Goal: Task Accomplishment & Management: Manage account settings

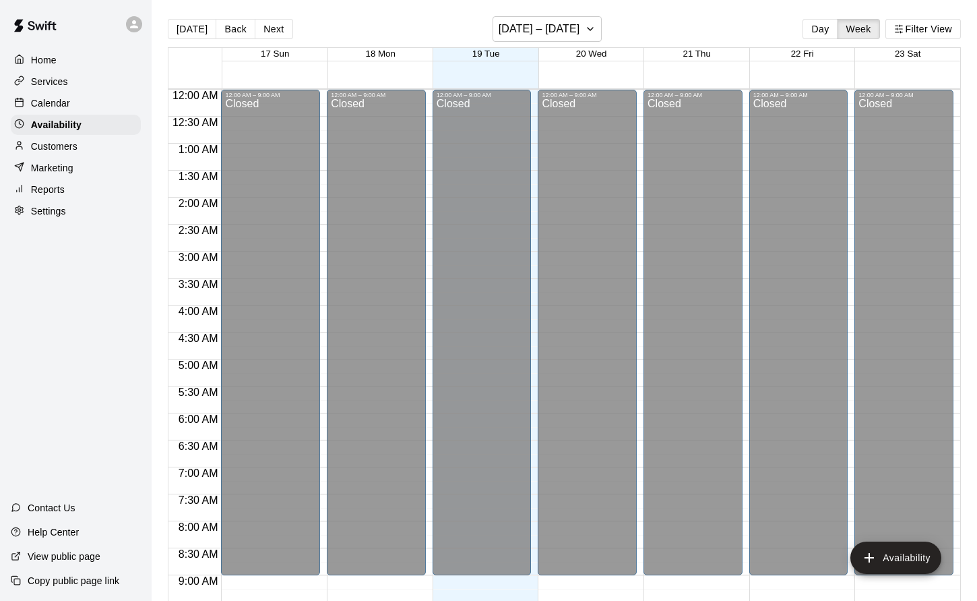
scroll to position [606, 0]
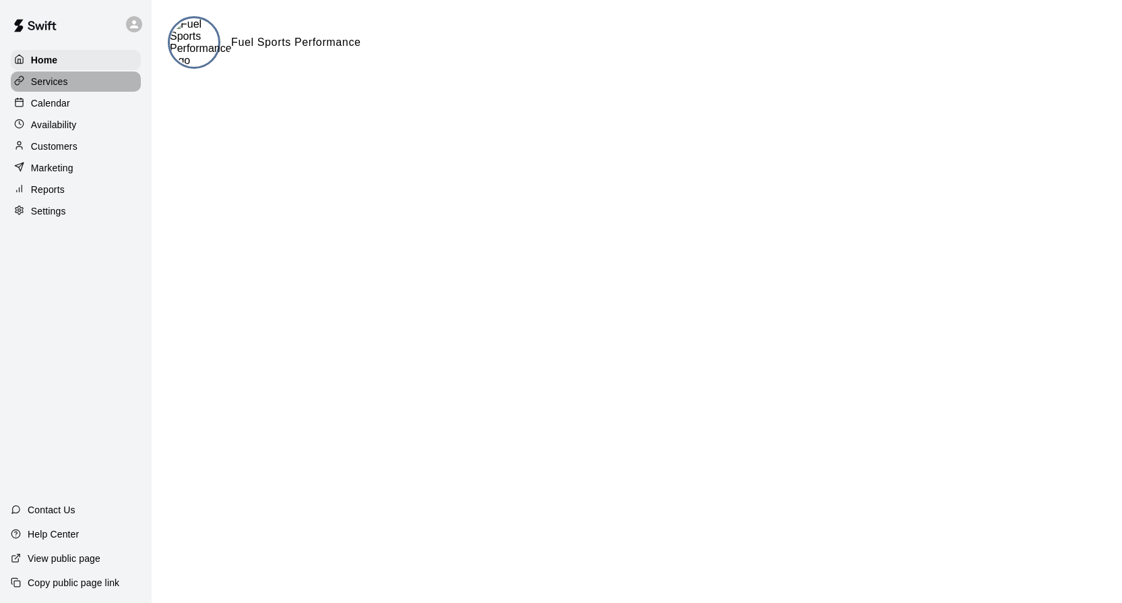
click at [53, 79] on p "Services" at bounding box center [49, 81] width 37 height 13
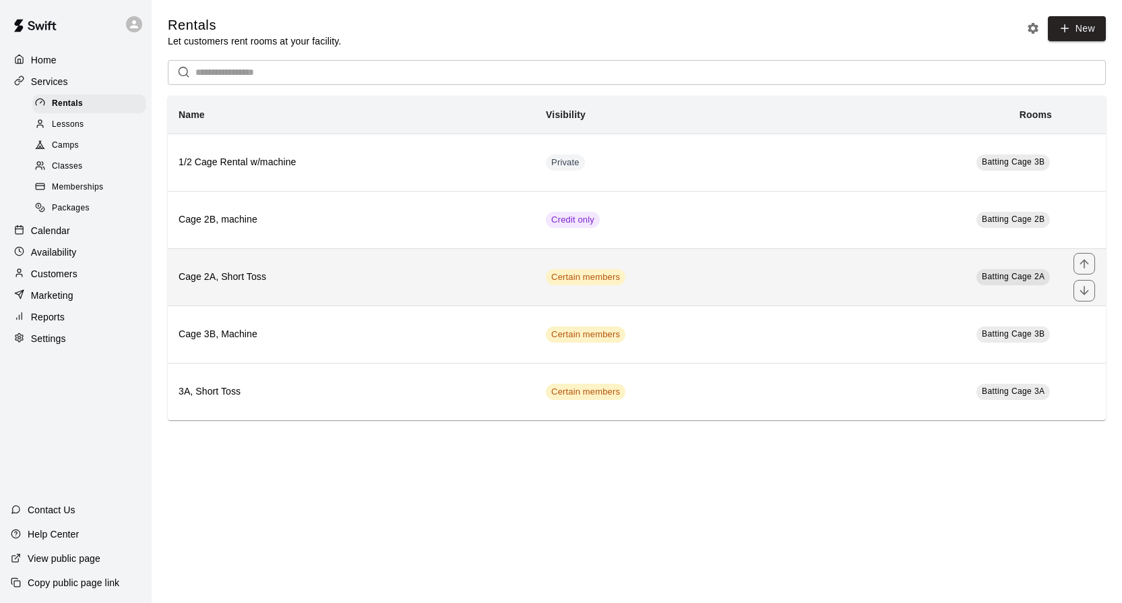
click at [394, 268] on th "Cage 2A, Short Toss" at bounding box center [351, 276] width 367 height 57
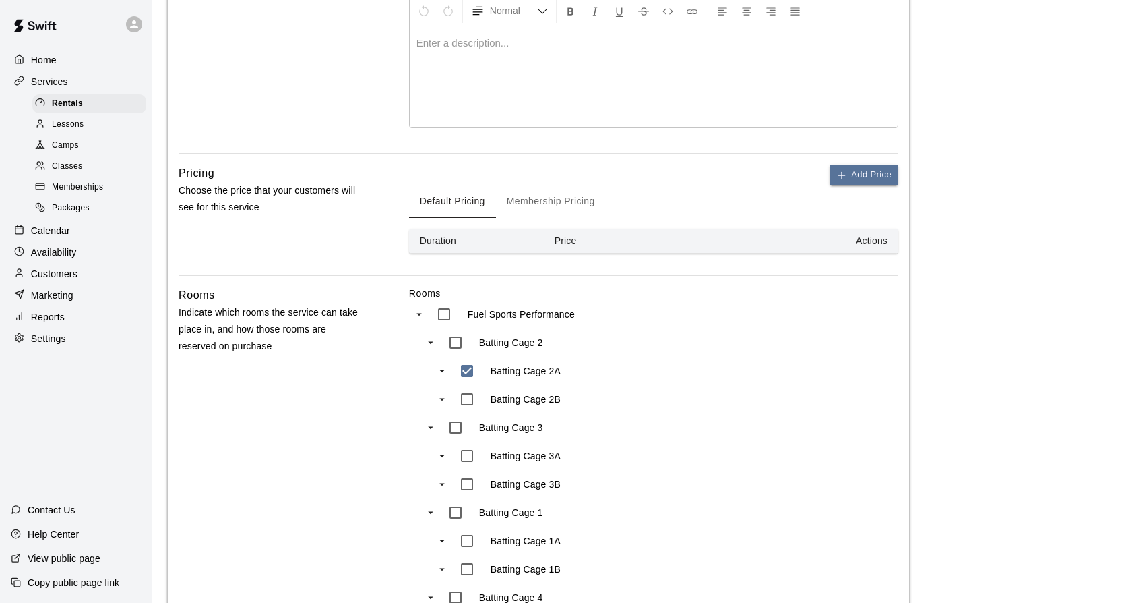
scroll to position [162, 0]
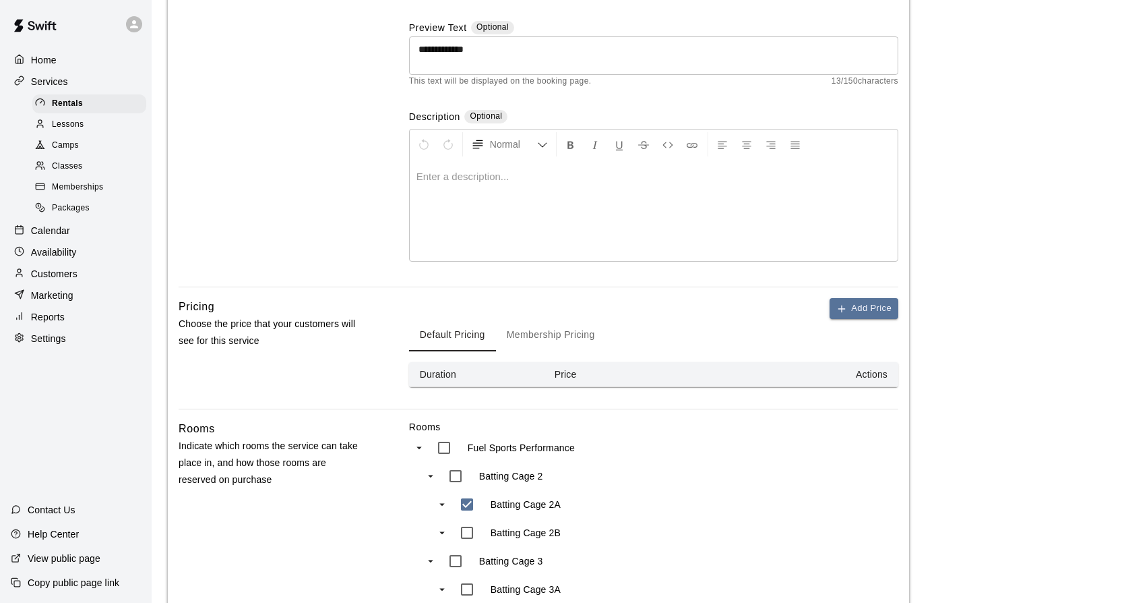
click at [568, 336] on button "Membership Pricing" at bounding box center [551, 335] width 110 height 32
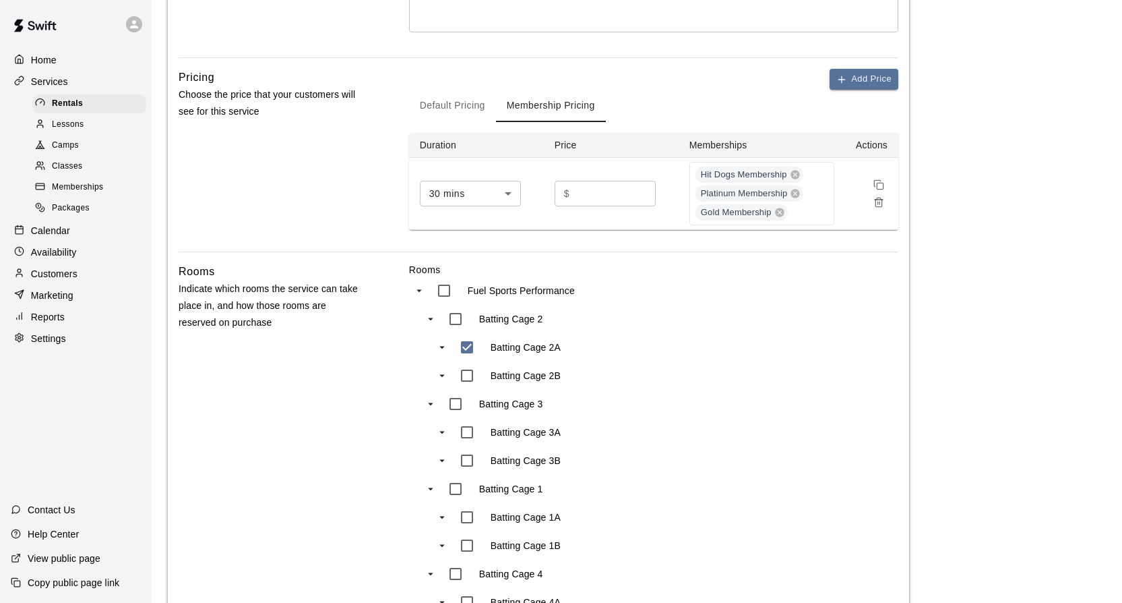
scroll to position [393, 0]
click at [797, 171] on icon at bounding box center [795, 172] width 9 height 9
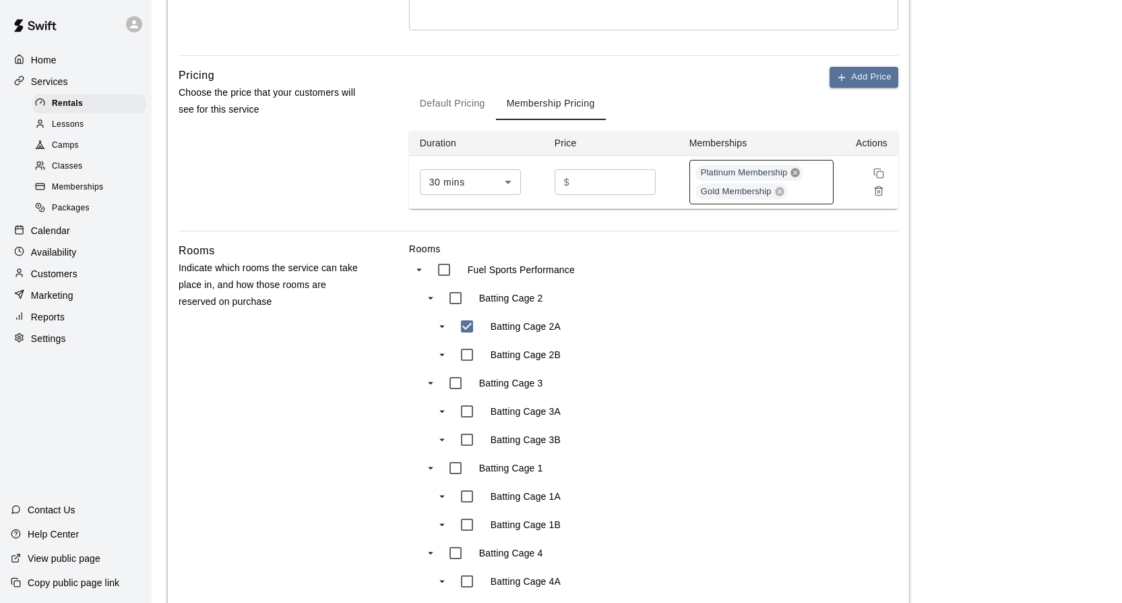
click at [793, 173] on icon at bounding box center [795, 172] width 9 height 9
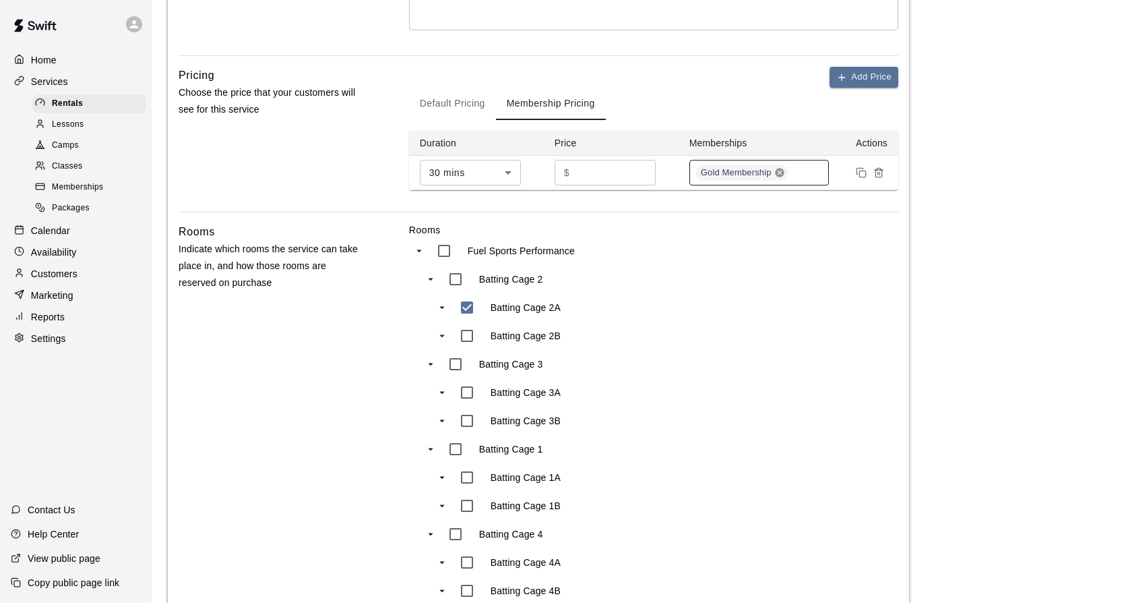
click at [778, 171] on icon at bounding box center [779, 172] width 9 height 9
click at [881, 171] on icon "Remove price" at bounding box center [879, 172] width 11 height 11
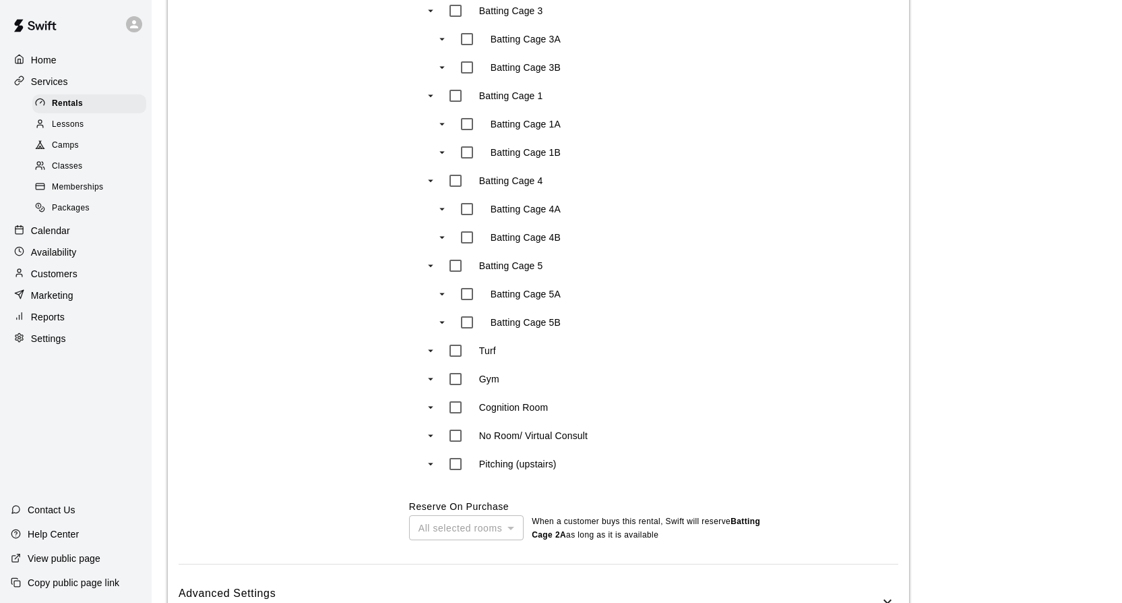
scroll to position [812, 0]
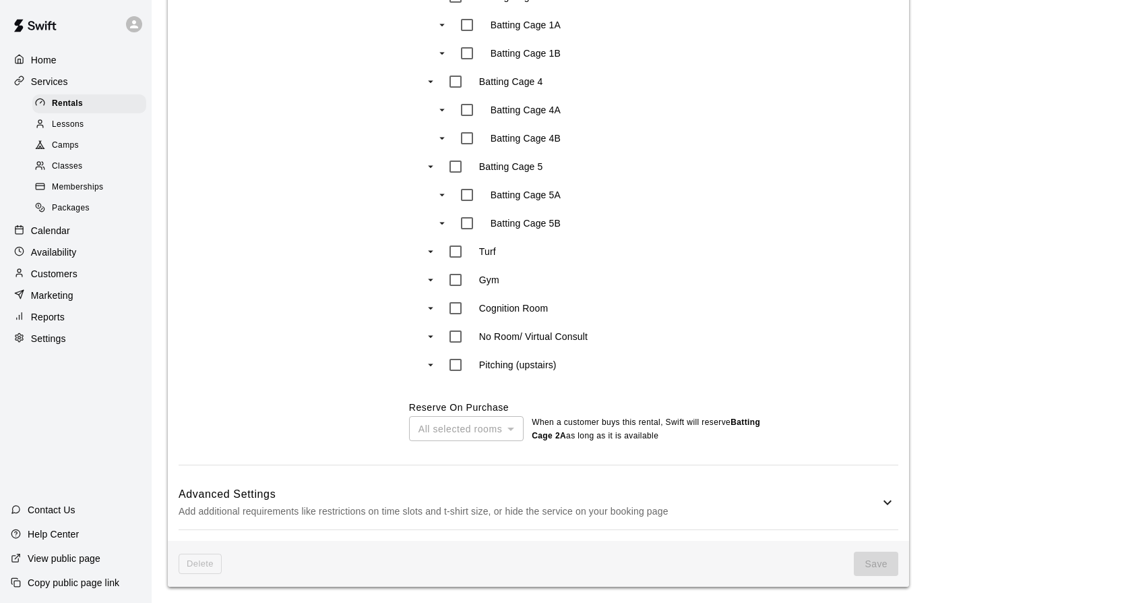
click at [37, 335] on p "Settings" at bounding box center [48, 338] width 35 height 13
select select "**"
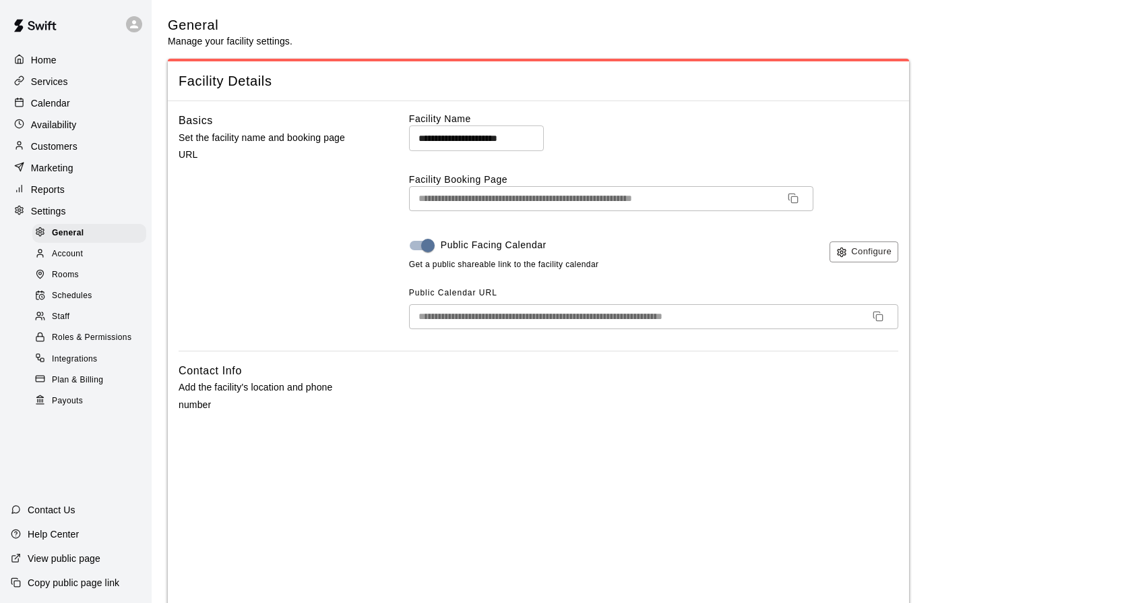
click at [47, 78] on p "Services" at bounding box center [49, 81] width 37 height 13
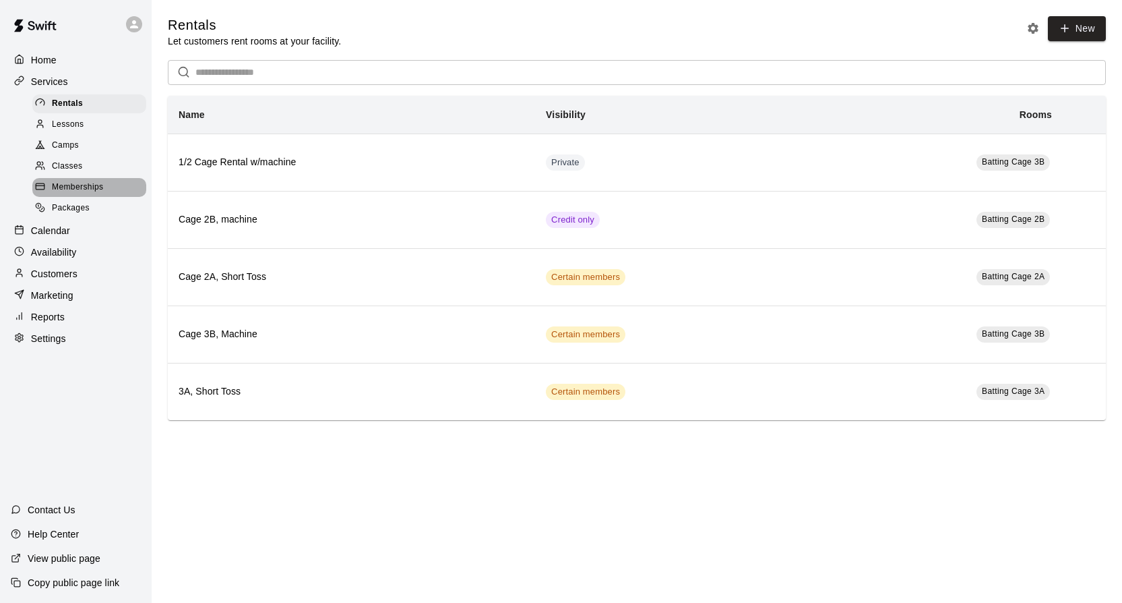
click at [59, 184] on span "Memberships" at bounding box center [77, 187] width 51 height 13
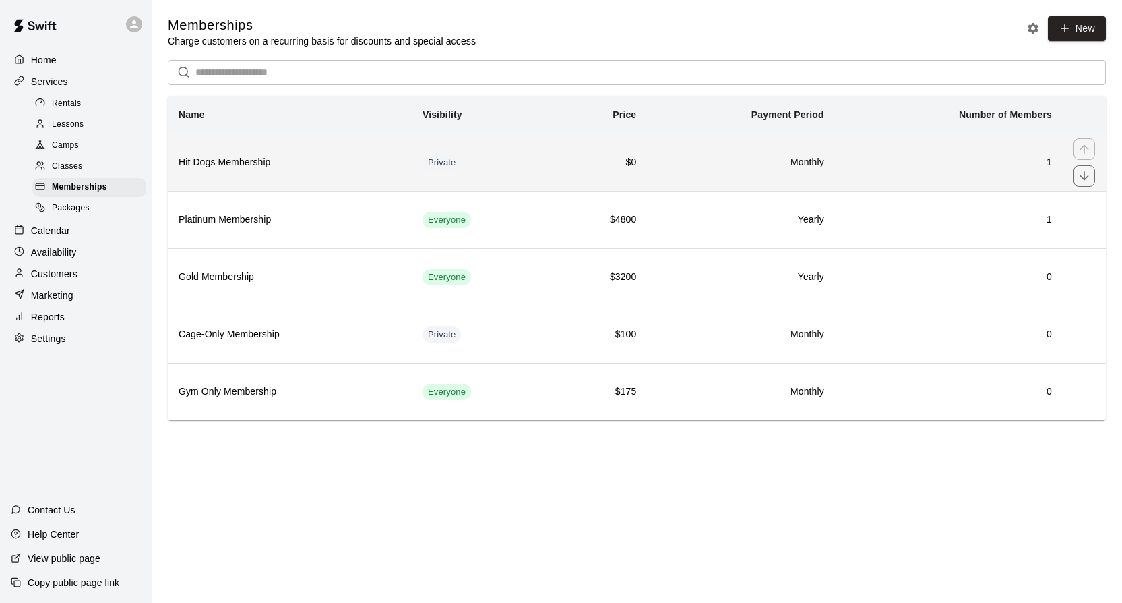
click at [366, 181] on th "Hit Dogs Membership" at bounding box center [290, 161] width 244 height 57
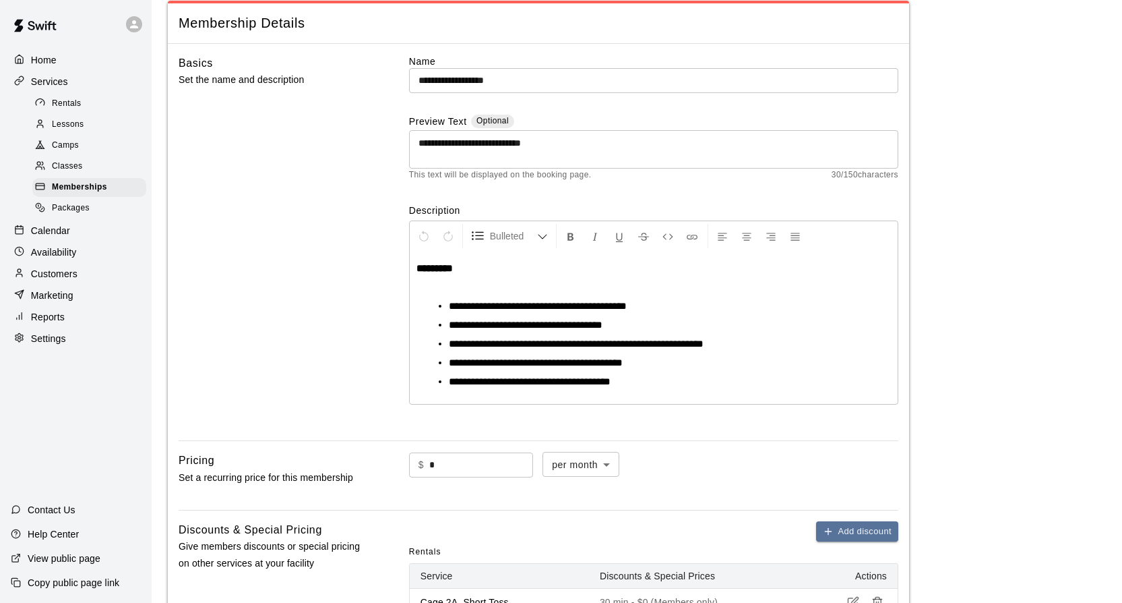
scroll to position [12, 0]
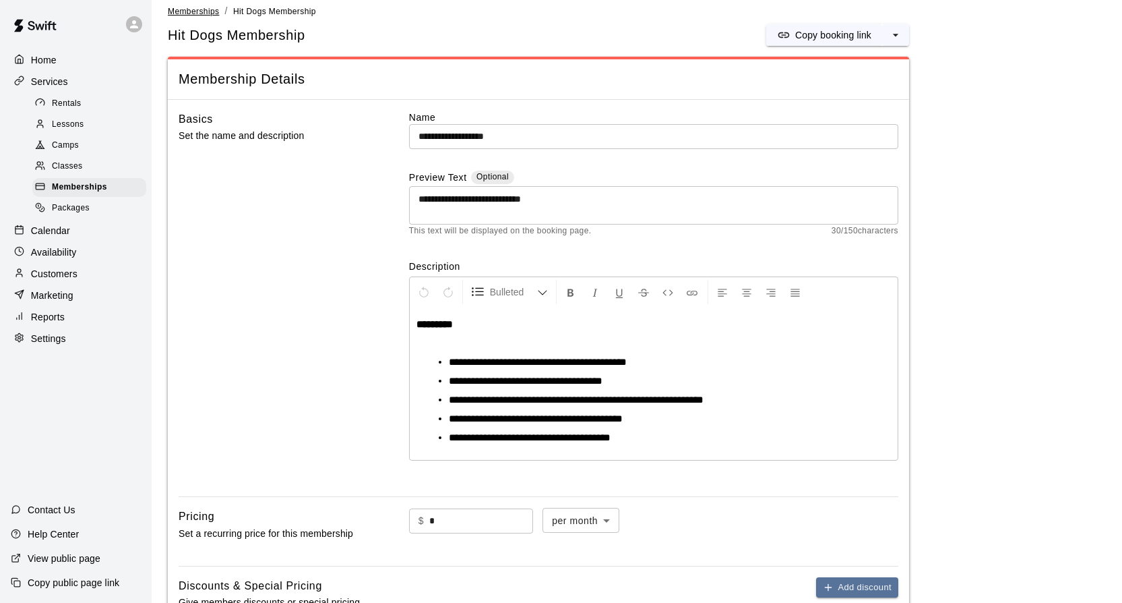
click at [175, 11] on span "Memberships" at bounding box center [193, 11] width 51 height 9
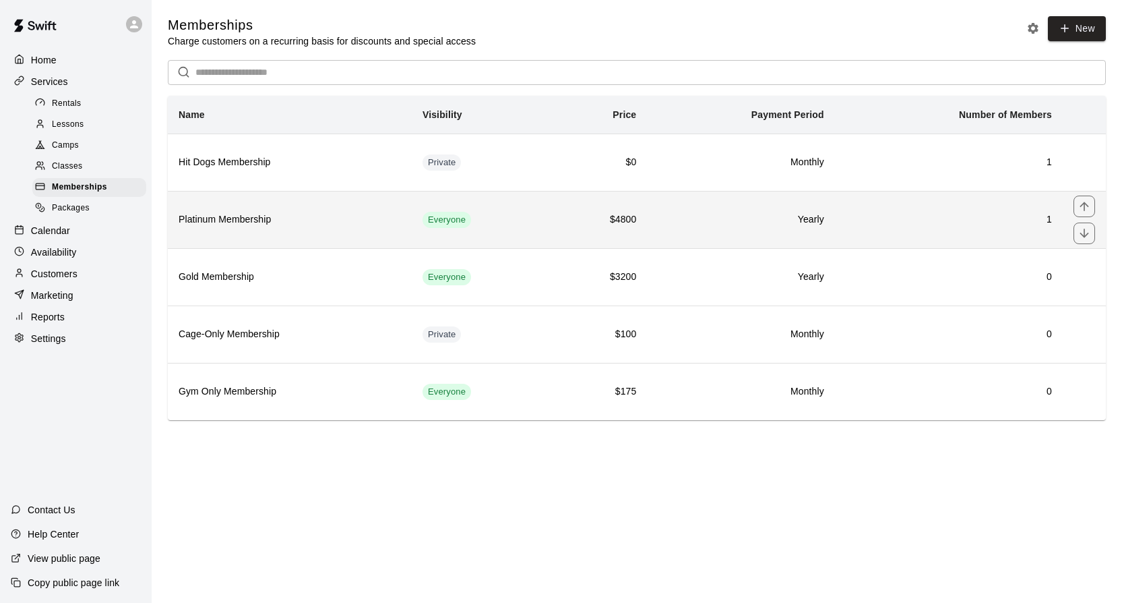
click at [303, 226] on h6 "Platinum Membership" at bounding box center [290, 219] width 222 height 15
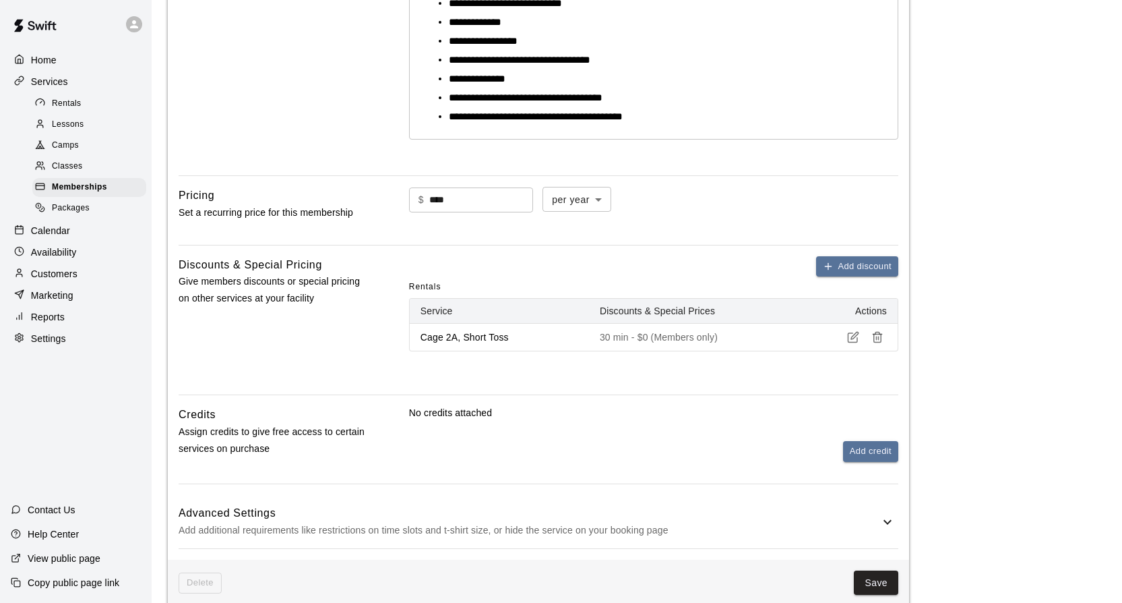
scroll to position [485, 0]
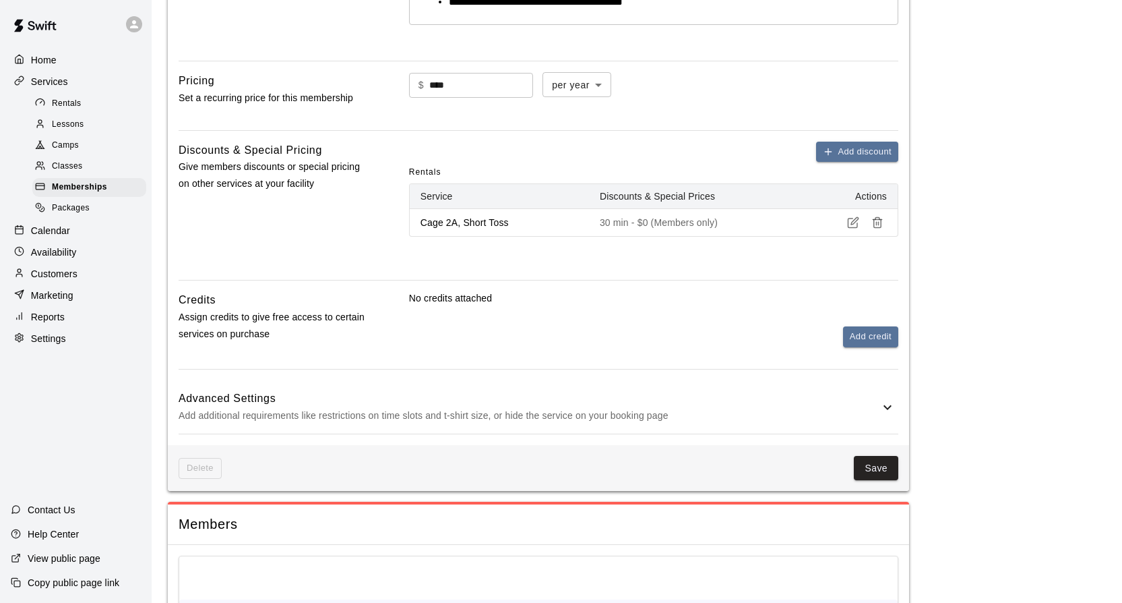
click at [877, 224] on line "button" at bounding box center [877, 223] width 0 height 3
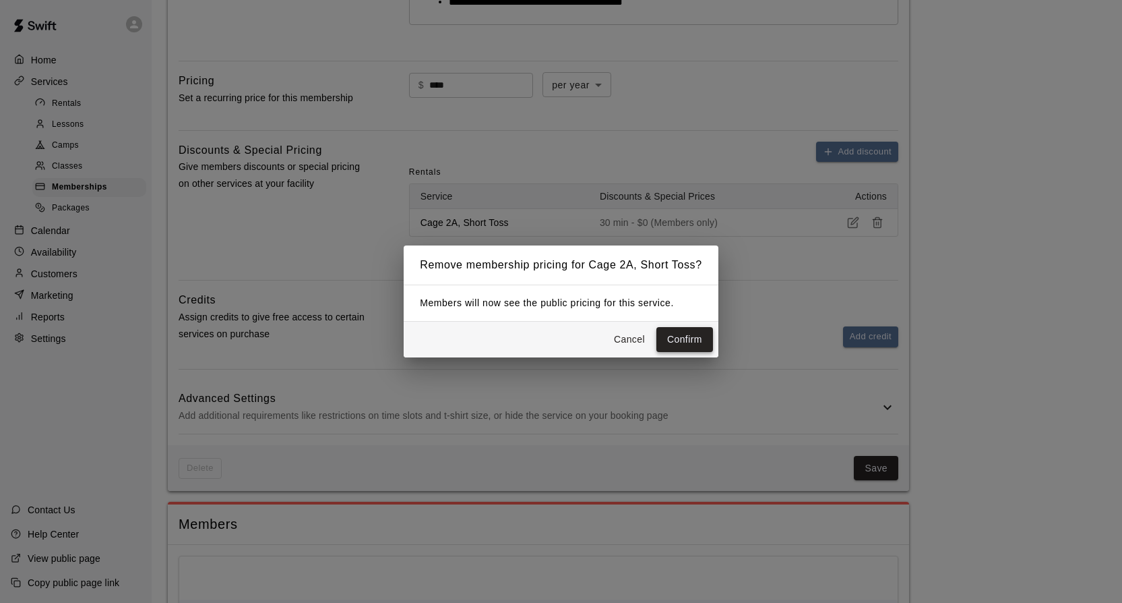
click at [690, 334] on button "Confirm" at bounding box center [685, 339] width 57 height 25
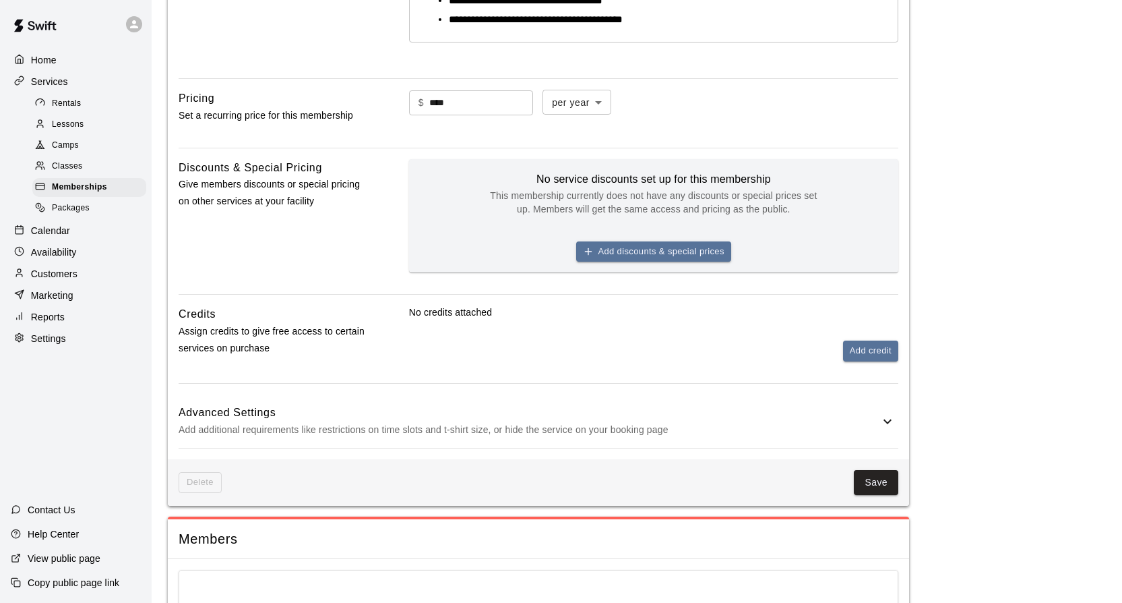
scroll to position [542, 0]
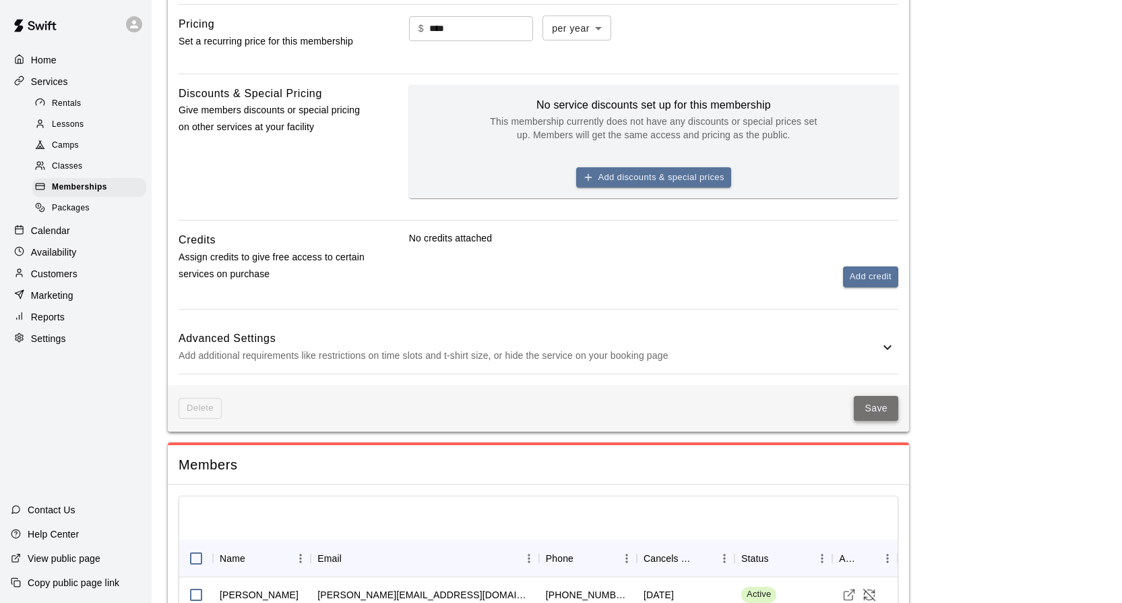
click at [874, 414] on button "Save" at bounding box center [876, 408] width 44 height 25
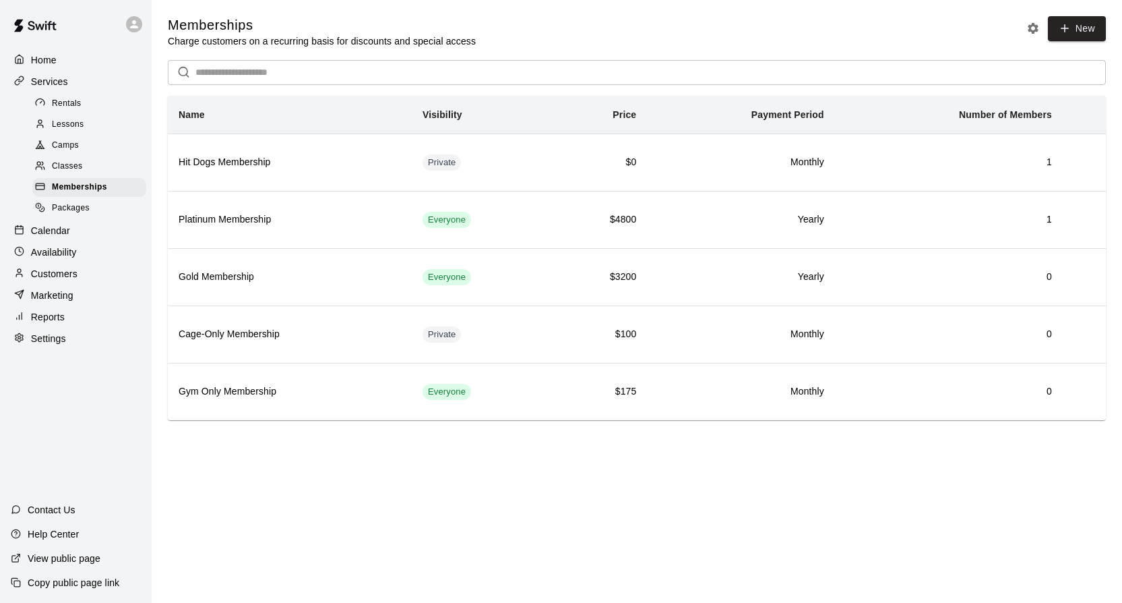
click at [75, 96] on div "Rentals" at bounding box center [89, 103] width 114 height 19
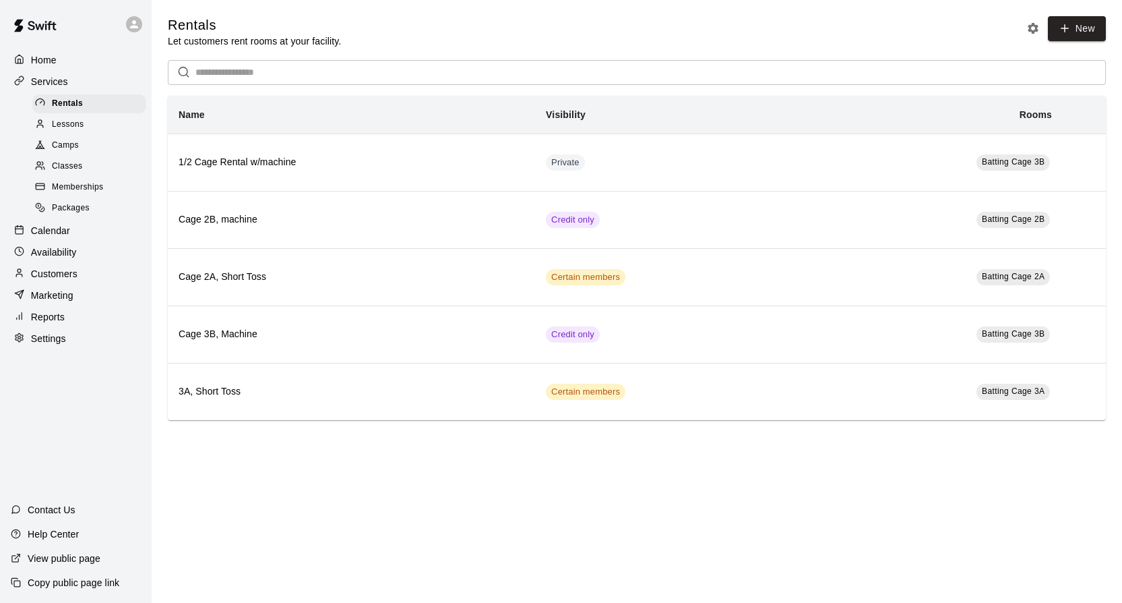
click at [67, 182] on span "Memberships" at bounding box center [77, 187] width 51 height 13
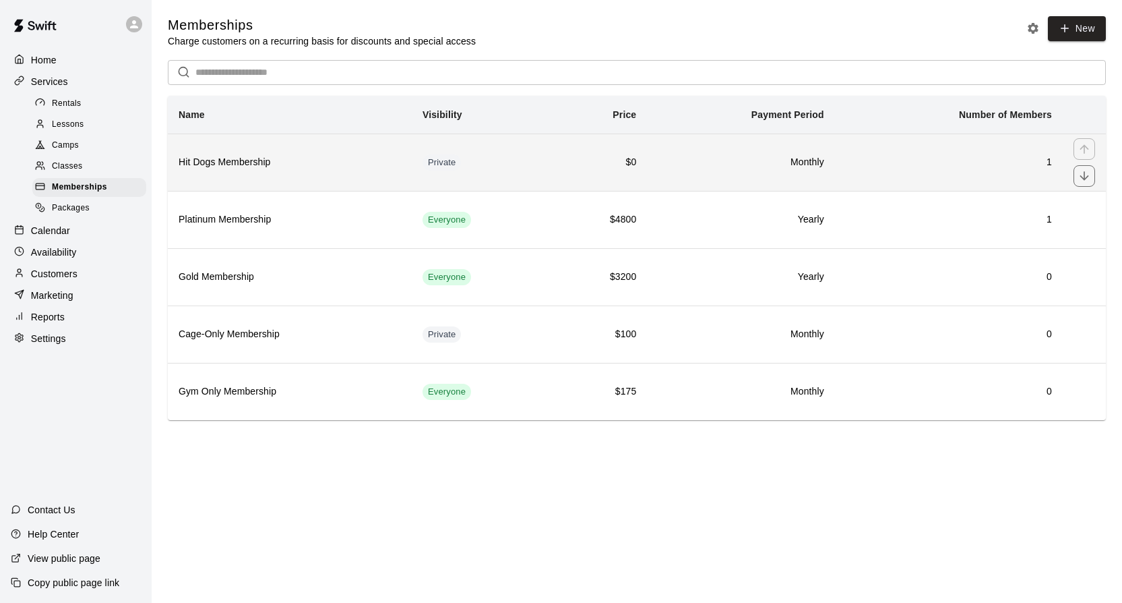
click at [215, 164] on h6 "Hit Dogs Membership" at bounding box center [290, 162] width 222 height 15
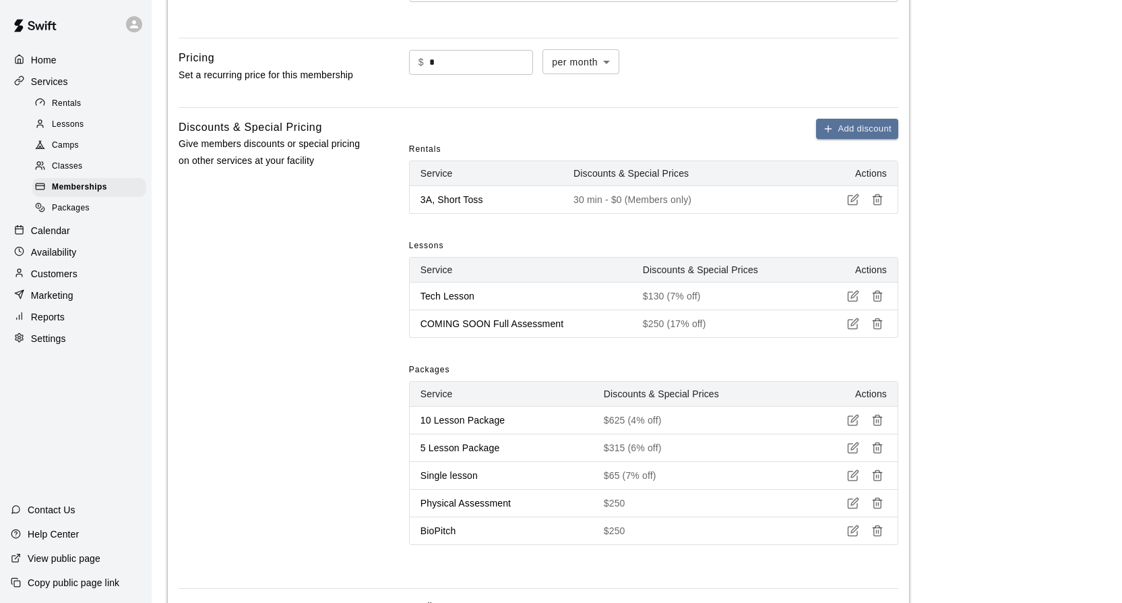
scroll to position [443, 0]
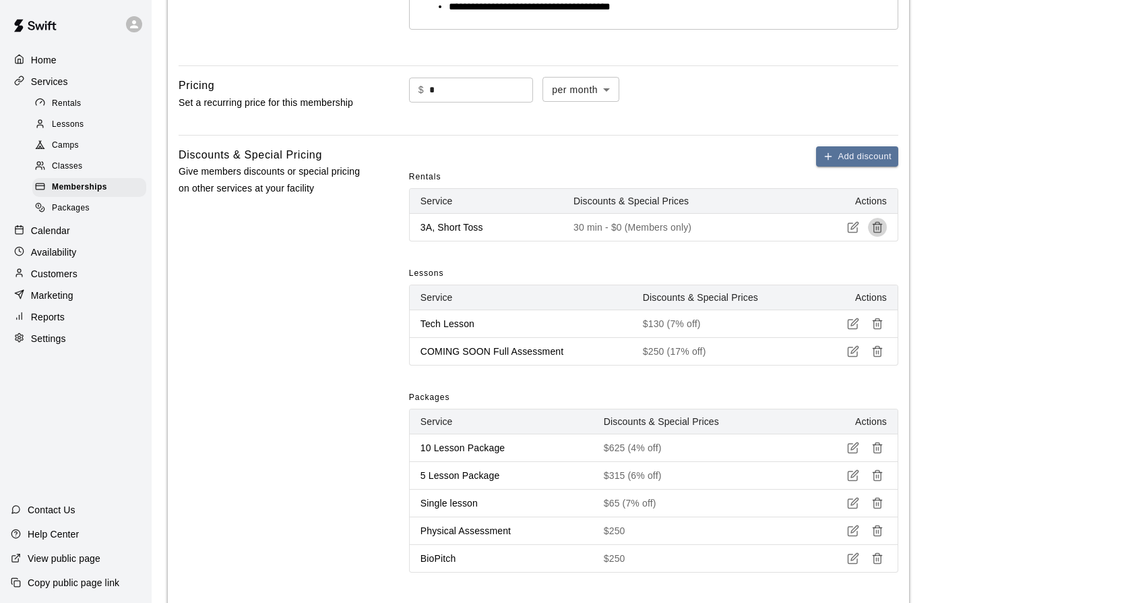
click at [877, 229] on line "button" at bounding box center [877, 228] width 0 height 3
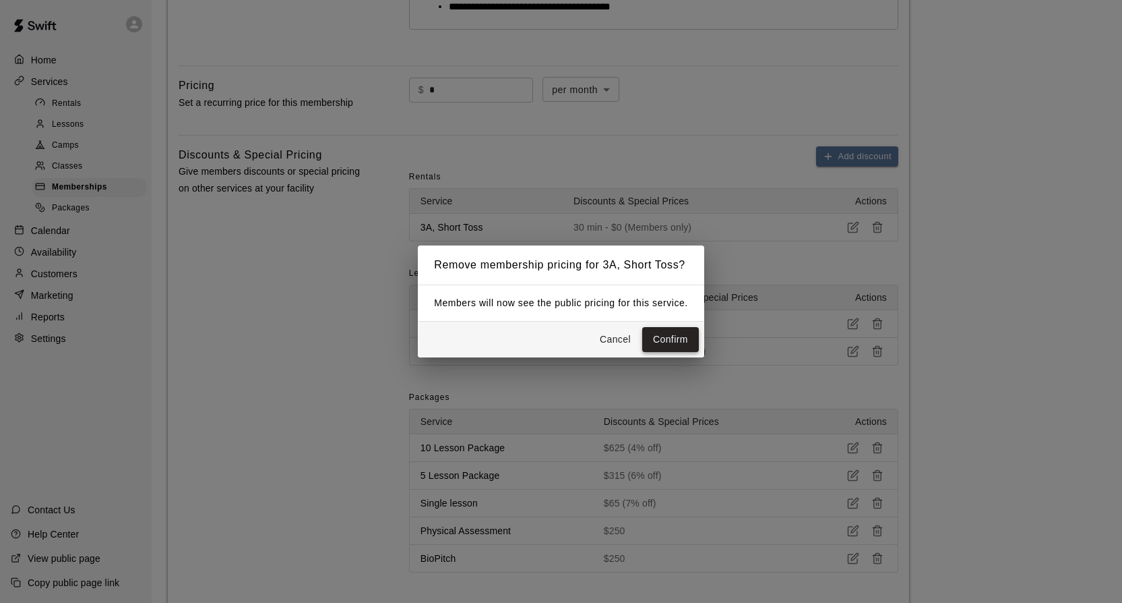
click at [661, 338] on button "Confirm" at bounding box center [670, 339] width 57 height 25
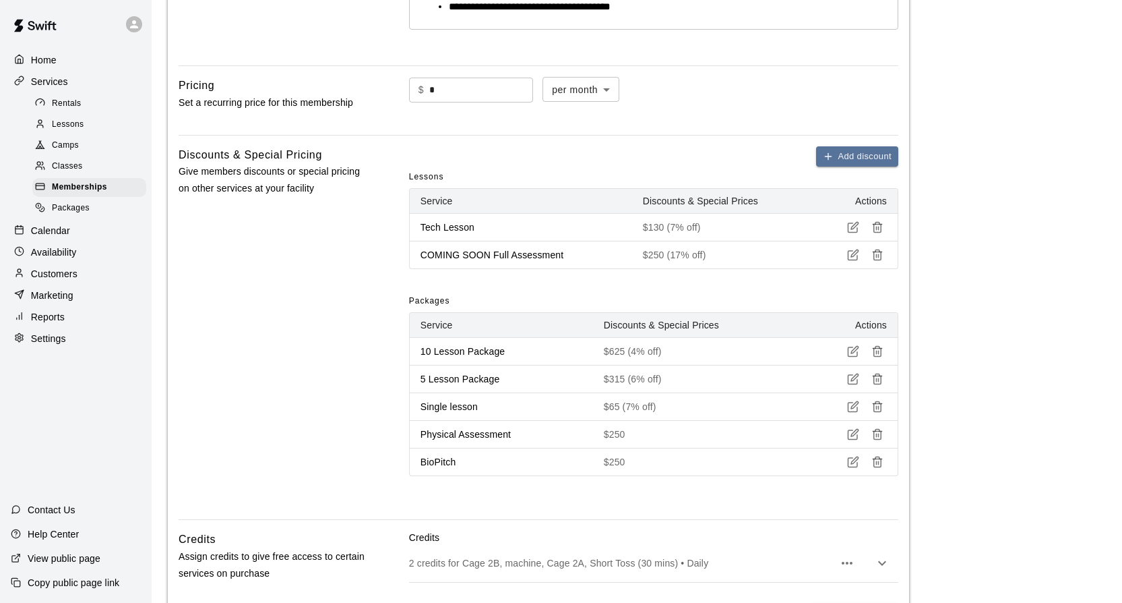
click at [880, 232] on icon "button" at bounding box center [878, 227] width 12 height 12
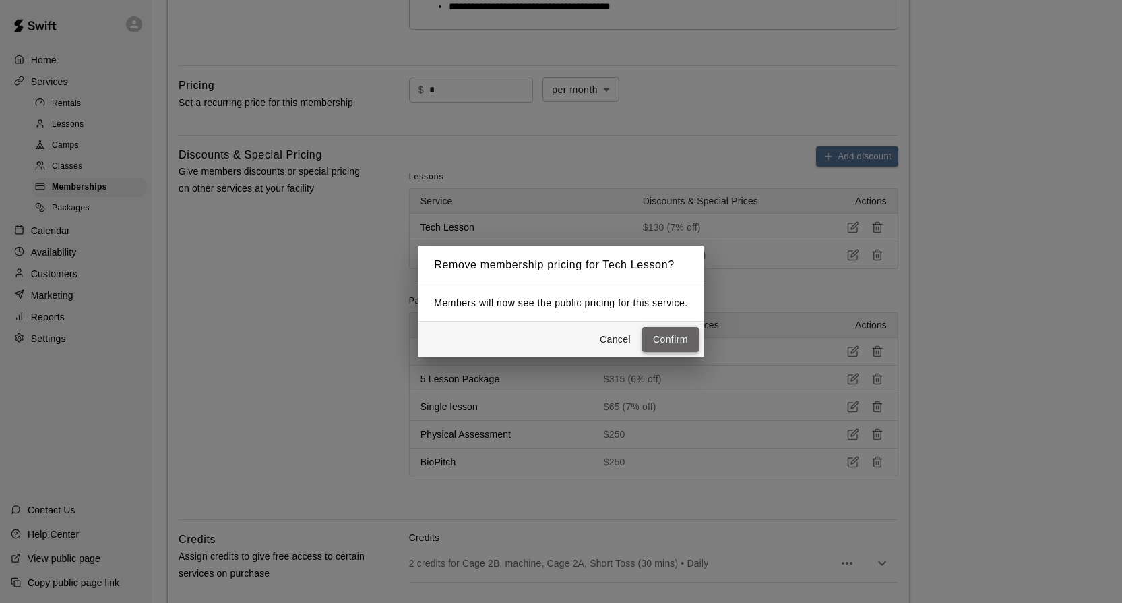
click at [683, 336] on button "Confirm" at bounding box center [670, 339] width 57 height 25
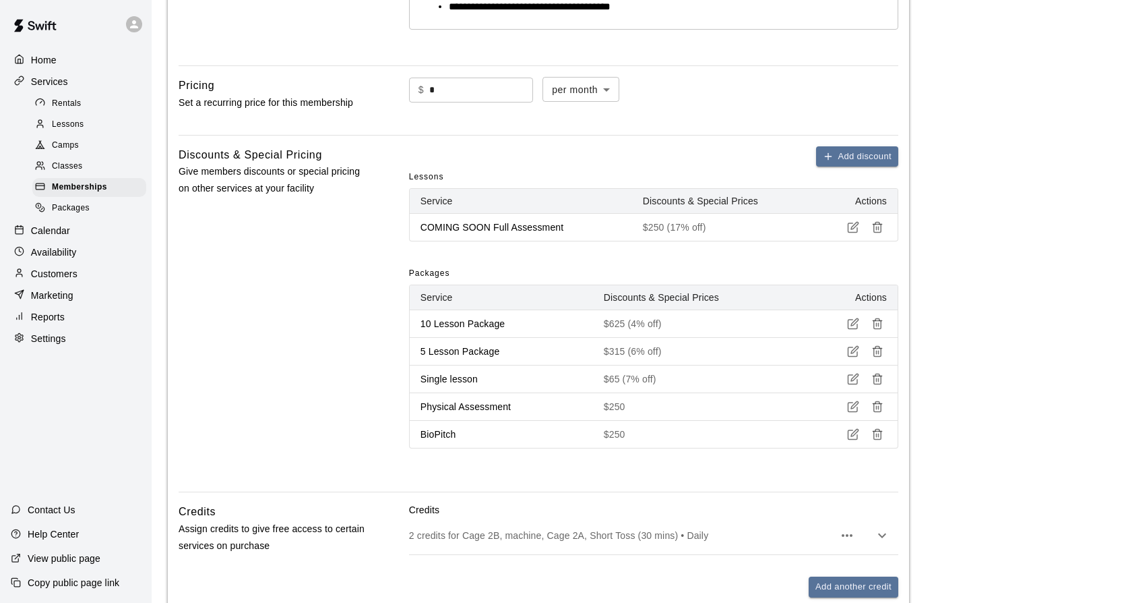
click at [878, 230] on icon "button" at bounding box center [878, 227] width 12 height 12
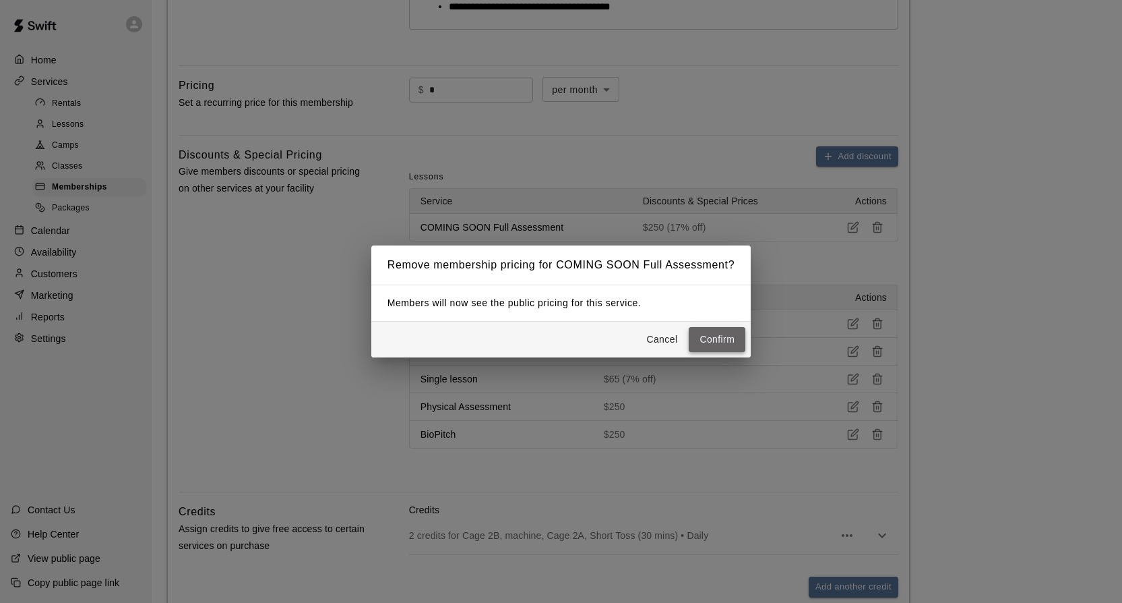
click at [730, 335] on button "Confirm" at bounding box center [717, 339] width 57 height 25
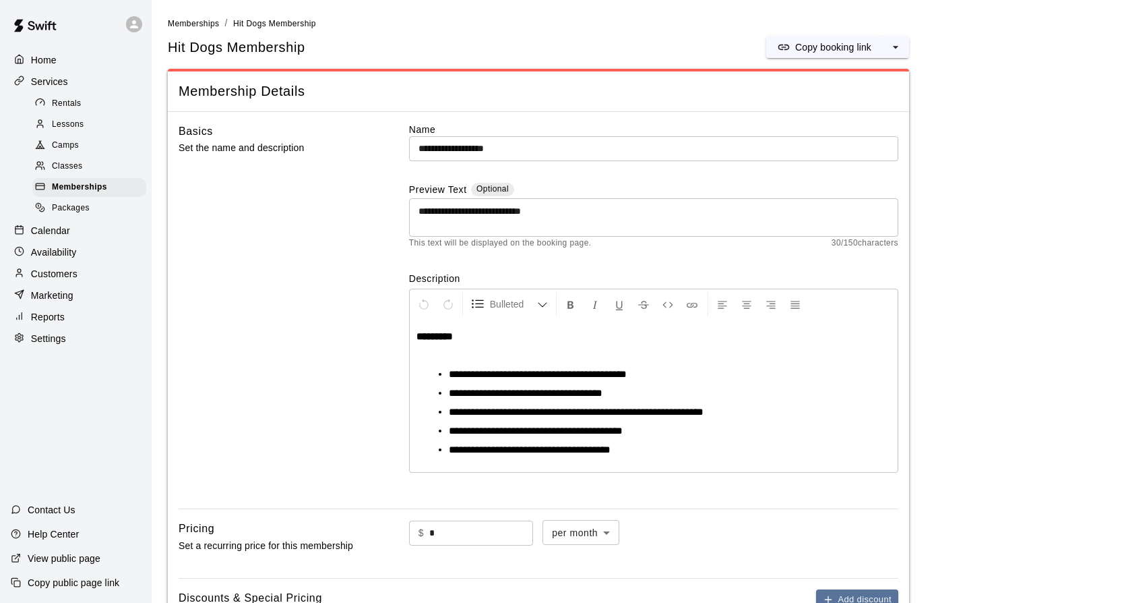
scroll to position [5, 0]
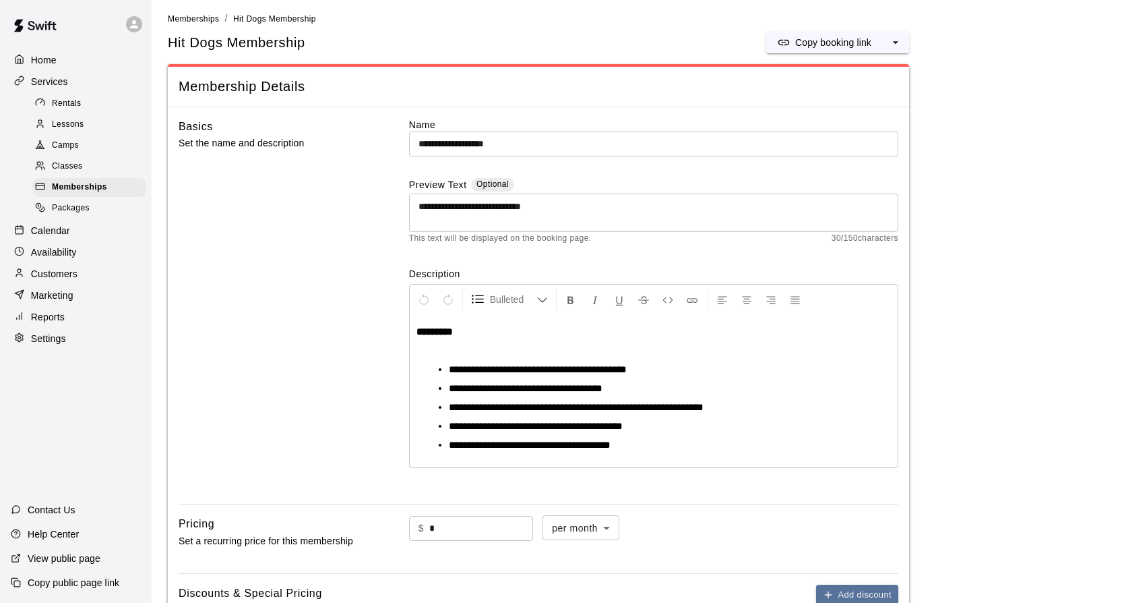
click at [53, 57] on p "Home" at bounding box center [44, 59] width 26 height 13
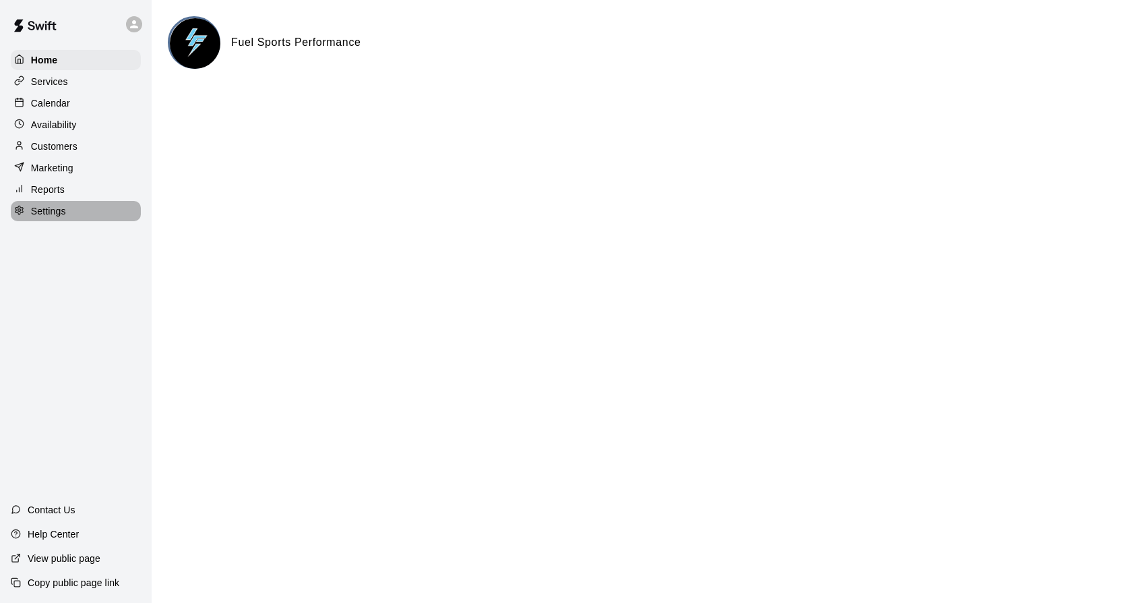
click at [48, 208] on p "Settings" at bounding box center [48, 210] width 35 height 13
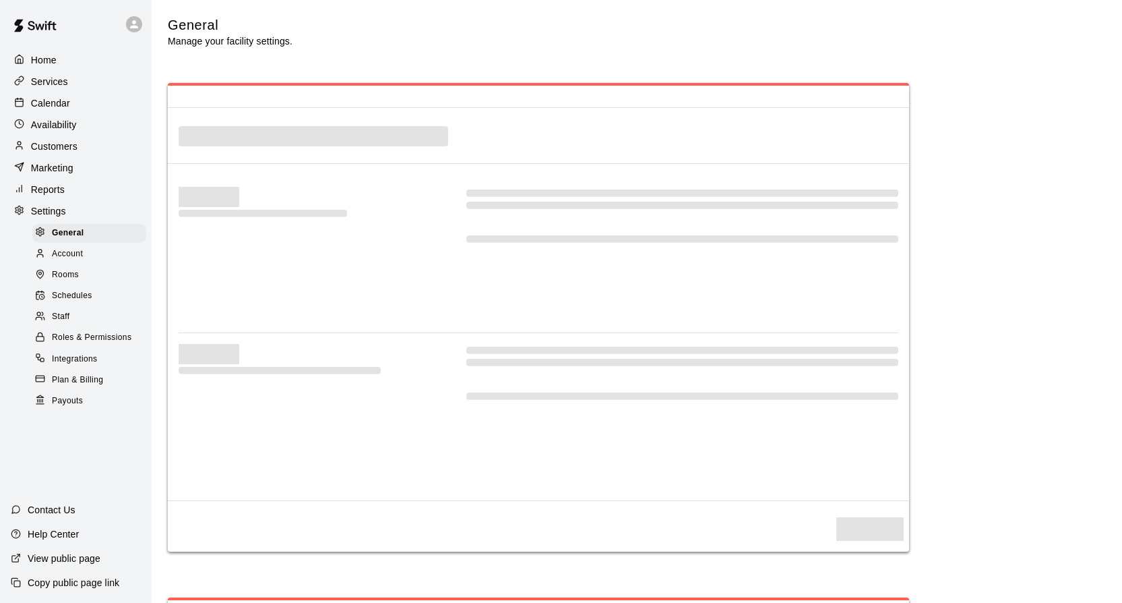
select select "**"
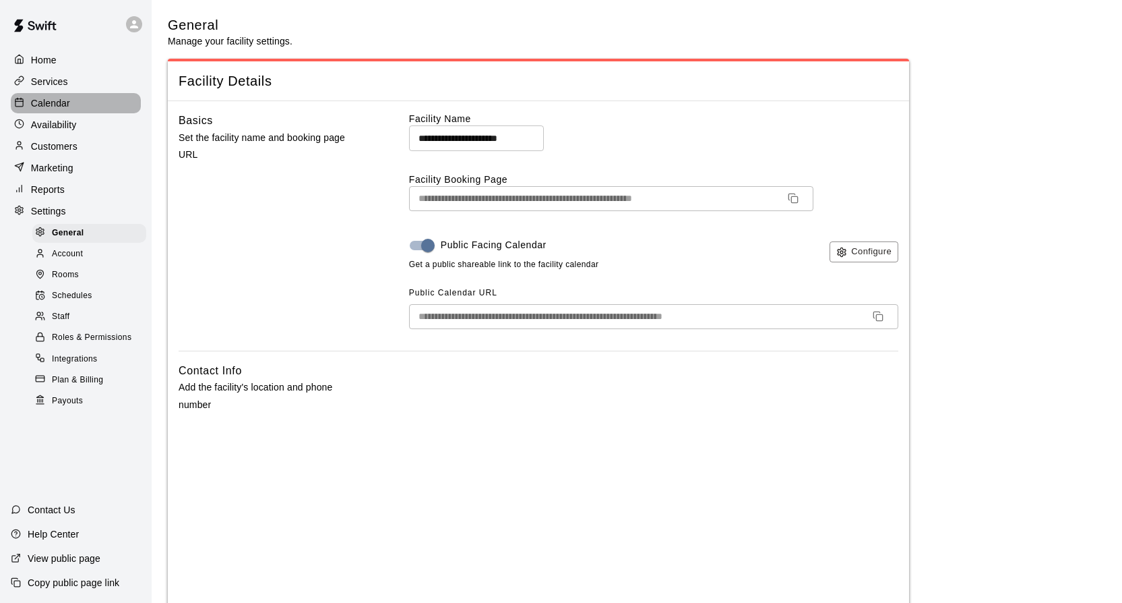
click at [47, 100] on p "Calendar" at bounding box center [50, 102] width 39 height 13
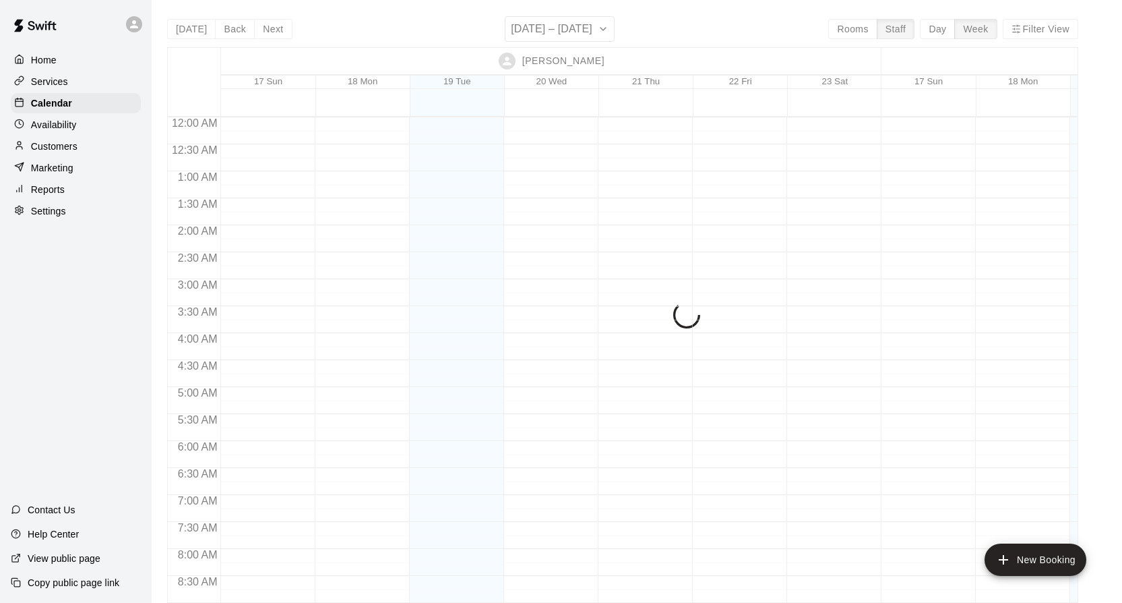
scroll to position [653, 0]
click at [47, 81] on p "Services" at bounding box center [49, 81] width 37 height 13
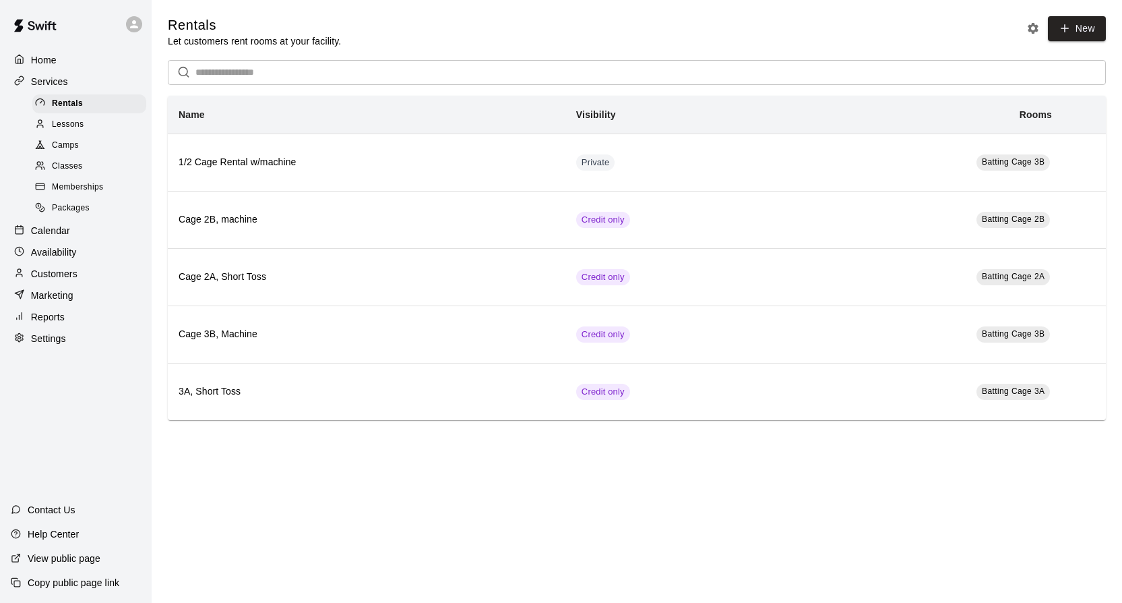
click at [49, 582] on p "Copy public page link" at bounding box center [74, 582] width 92 height 13
click at [66, 275] on p "Customers" at bounding box center [54, 273] width 47 height 13
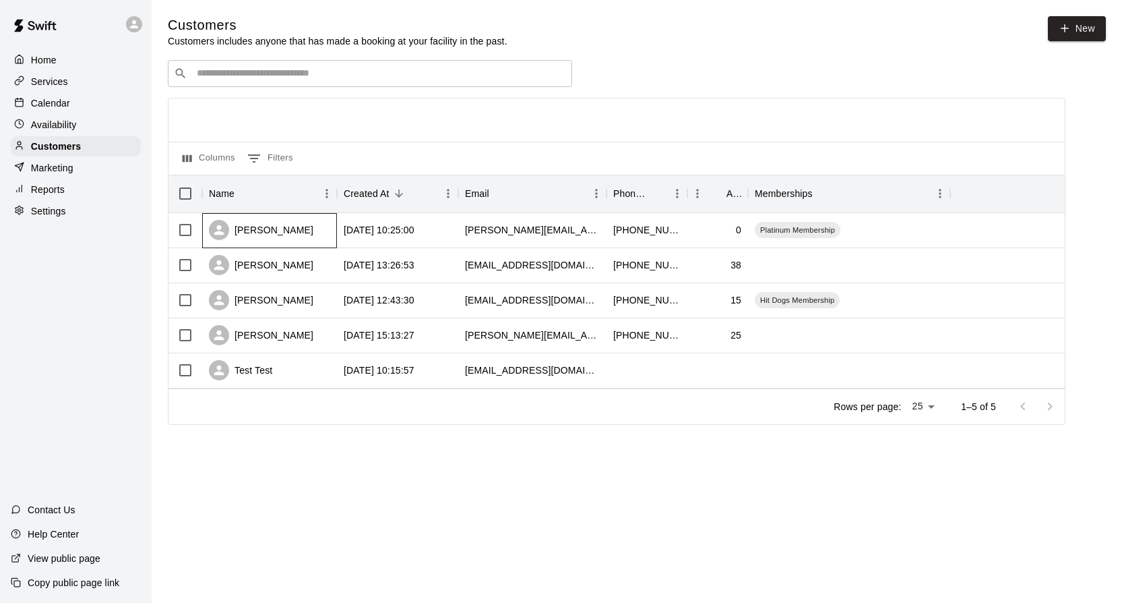
click at [306, 236] on div "[PERSON_NAME]" at bounding box center [269, 230] width 135 height 35
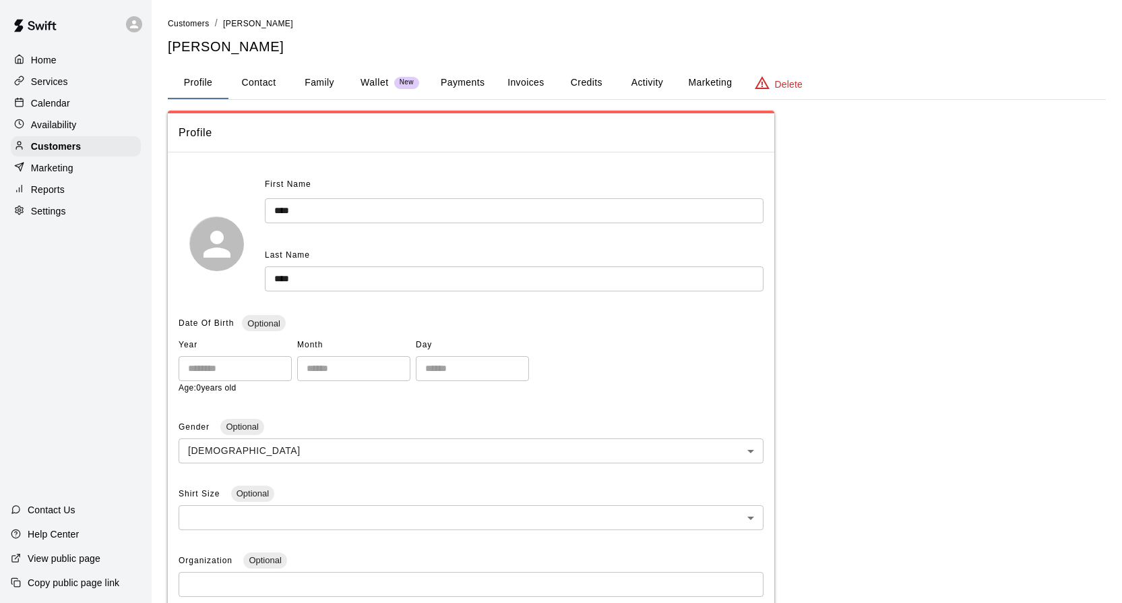
click at [652, 82] on button "Activity" at bounding box center [647, 83] width 61 height 32
